Goal: Information Seeking & Learning: Understand process/instructions

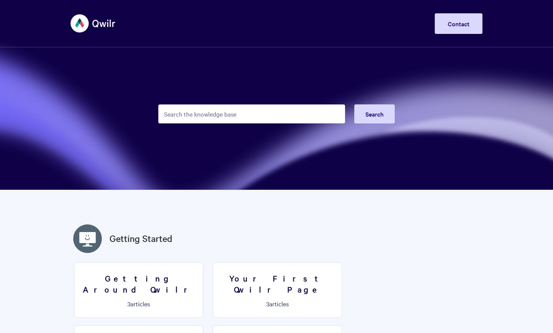
click at [182, 116] on input "Search the knowledge base" at bounding box center [251, 113] width 187 height 19
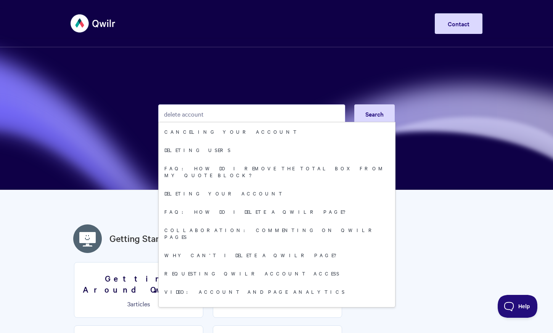
type input "delete account"
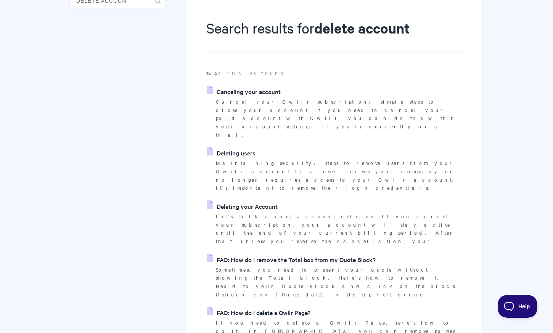
scroll to position [91, 0]
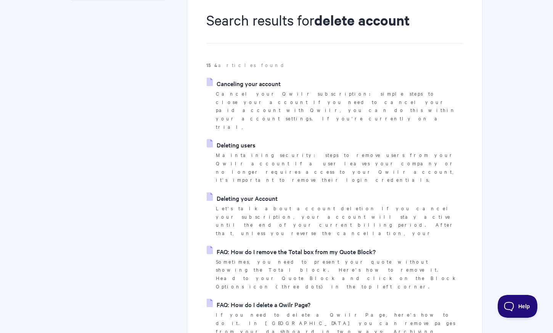
click at [256, 193] on link "Deleting your Account" at bounding box center [242, 198] width 71 height 11
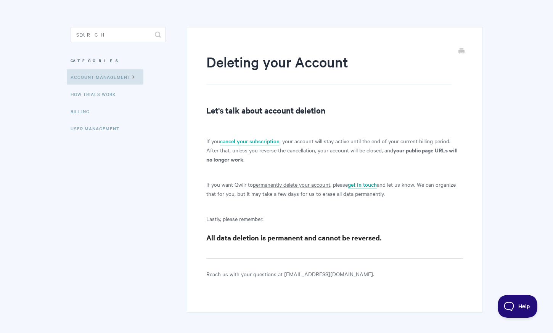
scroll to position [77, 0]
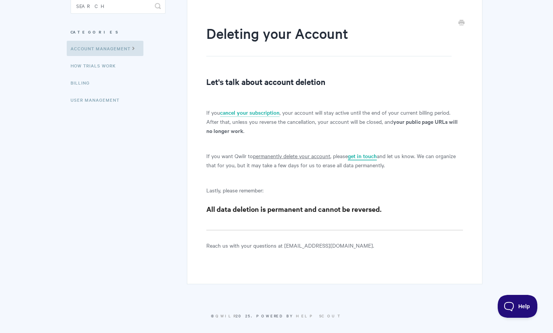
click at [361, 156] on link "get in touch" at bounding box center [362, 156] width 29 height 8
